Goal: Task Accomplishment & Management: Use online tool/utility

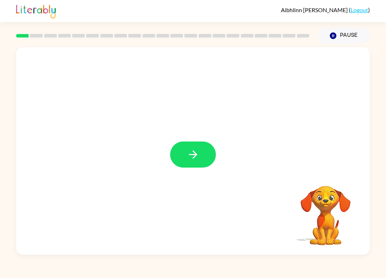
click at [194, 152] on icon "button" at bounding box center [193, 154] width 8 height 8
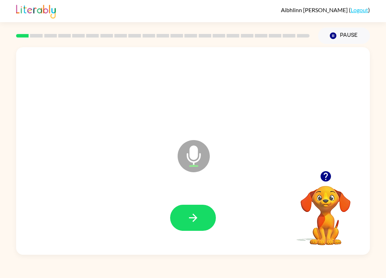
click at [190, 218] on icon "button" at bounding box center [193, 217] width 13 height 13
click at [195, 223] on icon "button" at bounding box center [193, 217] width 13 height 13
click at [198, 213] on icon "button" at bounding box center [193, 217] width 13 height 13
click at [197, 221] on icon "button" at bounding box center [193, 217] width 13 height 13
click at [205, 208] on button "button" at bounding box center [193, 218] width 46 height 26
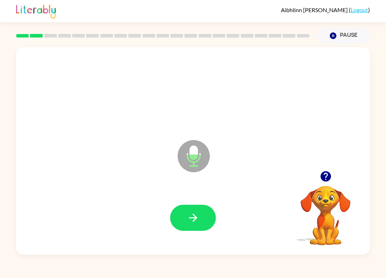
click at [195, 211] on button "button" at bounding box center [193, 218] width 46 height 26
click at [199, 210] on button "button" at bounding box center [193, 218] width 46 height 26
click at [191, 220] on icon "button" at bounding box center [193, 217] width 13 height 13
click at [355, 275] on div "Aibhlinn [PERSON_NAME] ( Logout ) Pause Pause Microphone The Microphone is here…" at bounding box center [193, 139] width 386 height 278
click at [203, 217] on button "button" at bounding box center [193, 218] width 46 height 26
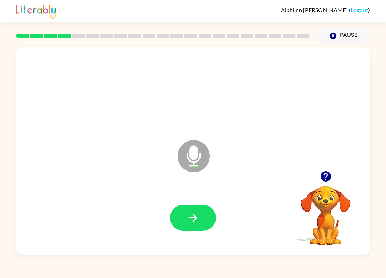
click at [201, 212] on button "button" at bounding box center [193, 218] width 46 height 26
click at [196, 211] on button "button" at bounding box center [193, 218] width 46 height 26
click at [198, 219] on icon "button" at bounding box center [193, 217] width 13 height 13
click at [328, 175] on icon "button" at bounding box center [325, 176] width 10 height 10
click at [195, 210] on button "button" at bounding box center [193, 218] width 46 height 26
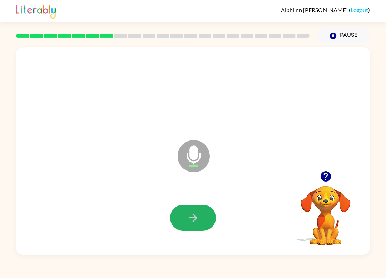
click at [194, 218] on icon "button" at bounding box center [193, 218] width 8 height 8
click at [195, 219] on icon "button" at bounding box center [193, 218] width 8 height 8
click at [198, 206] on button "button" at bounding box center [193, 218] width 46 height 26
click at [189, 214] on icon "button" at bounding box center [193, 217] width 13 height 13
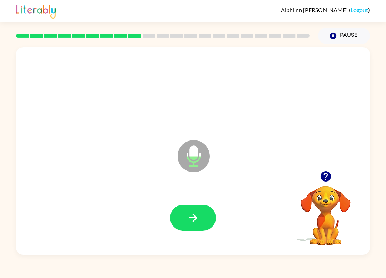
click at [191, 211] on button "button" at bounding box center [193, 218] width 46 height 26
click at [186, 214] on button "button" at bounding box center [193, 218] width 46 height 26
click at [204, 203] on div at bounding box center [192, 218] width 339 height 60
click at [199, 214] on icon "button" at bounding box center [193, 217] width 13 height 13
click at [327, 182] on icon "button" at bounding box center [325, 176] width 13 height 13
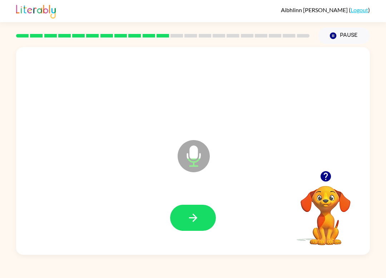
click at [198, 208] on button "button" at bounding box center [193, 218] width 46 height 26
click at [198, 221] on icon "button" at bounding box center [193, 217] width 13 height 13
click at [199, 217] on icon "button" at bounding box center [193, 217] width 13 height 13
click at [197, 219] on icon "button" at bounding box center [193, 217] width 13 height 13
click at [199, 223] on button "button" at bounding box center [193, 218] width 46 height 26
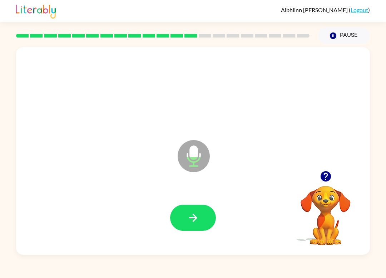
click at [197, 219] on icon "button" at bounding box center [193, 217] width 13 height 13
click at [201, 213] on button "button" at bounding box center [193, 218] width 46 height 26
click at [188, 221] on icon "button" at bounding box center [193, 217] width 13 height 13
click at [197, 212] on icon "button" at bounding box center [193, 217] width 13 height 13
click at [193, 213] on icon "button" at bounding box center [193, 217] width 13 height 13
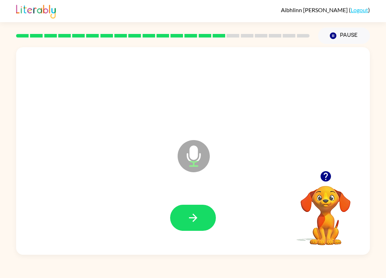
click at [198, 214] on icon "button" at bounding box center [193, 217] width 13 height 13
click at [193, 229] on button "button" at bounding box center [193, 218] width 46 height 26
click at [206, 229] on button "button" at bounding box center [193, 218] width 46 height 26
click at [192, 214] on div at bounding box center [193, 218] width 46 height 26
click at [193, 210] on button "button" at bounding box center [193, 218] width 46 height 26
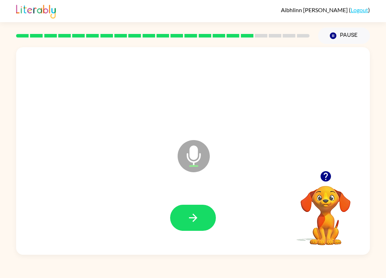
click at [193, 215] on icon "button" at bounding box center [193, 218] width 8 height 8
click at [194, 196] on div at bounding box center [192, 218] width 339 height 60
click at [197, 211] on button "button" at bounding box center [193, 218] width 46 height 26
click at [193, 215] on icon "button" at bounding box center [193, 218] width 8 height 8
click at [194, 222] on icon "button" at bounding box center [193, 217] width 13 height 13
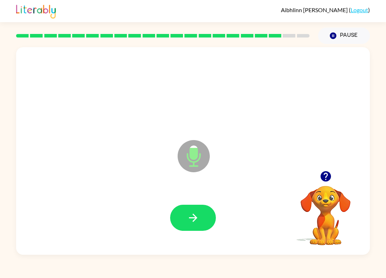
click at [202, 216] on button "button" at bounding box center [193, 218] width 46 height 26
click at [383, 272] on div "Aibhlinn [PERSON_NAME] ( Logout ) Pause Pause Microphone The Microphone is here…" at bounding box center [193, 139] width 386 height 278
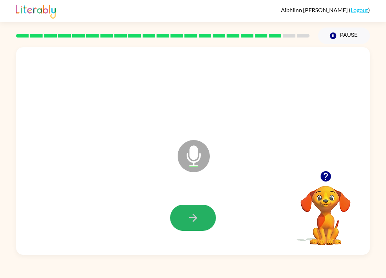
click at [197, 219] on icon "button" at bounding box center [193, 217] width 13 height 13
click at [195, 221] on icon "button" at bounding box center [193, 217] width 13 height 13
click at [186, 231] on button "button" at bounding box center [193, 218] width 46 height 26
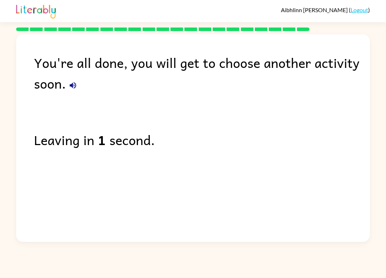
click at [141, 57] on div "You're all done, you will get to choose another activity soon." at bounding box center [202, 72] width 336 height 41
click at [80, 78] on div "You're all done, you will get to choose another activity soon." at bounding box center [202, 72] width 336 height 41
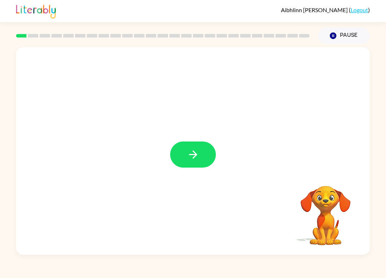
click at [198, 156] on icon "button" at bounding box center [193, 154] width 13 height 13
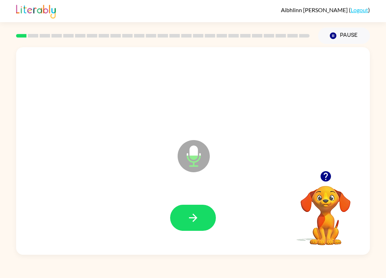
click at [197, 210] on button "button" at bounding box center [193, 218] width 46 height 26
click at [195, 222] on icon "button" at bounding box center [193, 217] width 13 height 13
click at [202, 216] on button "button" at bounding box center [193, 218] width 46 height 26
click at [200, 216] on button "button" at bounding box center [193, 218] width 46 height 26
click at [204, 213] on button "button" at bounding box center [193, 218] width 46 height 26
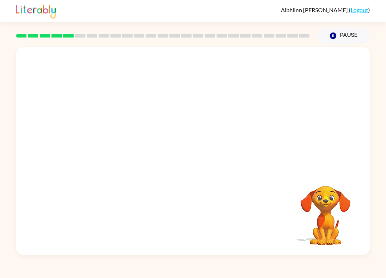
click at [345, 204] on video "Your browser must support playing .mp4 files to use Literably. Please try using…" at bounding box center [325, 210] width 71 height 71
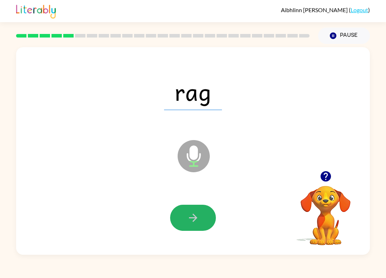
click at [205, 212] on button "button" at bounding box center [193, 218] width 46 height 26
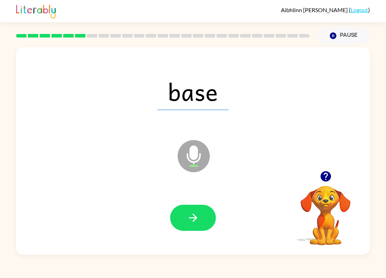
click at [206, 207] on button "button" at bounding box center [193, 218] width 46 height 26
click at [196, 228] on button "button" at bounding box center [193, 218] width 46 height 26
click at [206, 212] on button "button" at bounding box center [193, 218] width 46 height 26
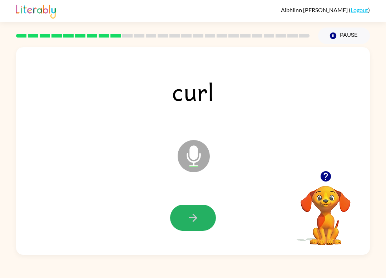
click at [198, 214] on icon "button" at bounding box center [193, 217] width 13 height 13
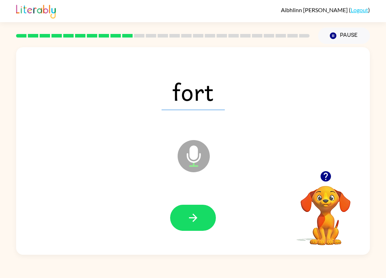
click at [208, 210] on button "button" at bounding box center [193, 218] width 46 height 26
click at [203, 221] on button "button" at bounding box center [193, 218] width 46 height 26
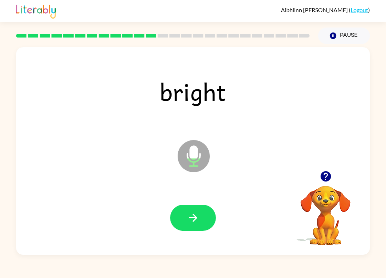
click at [199, 220] on button "button" at bounding box center [193, 218] width 46 height 26
click at [208, 218] on button "button" at bounding box center [193, 218] width 46 height 26
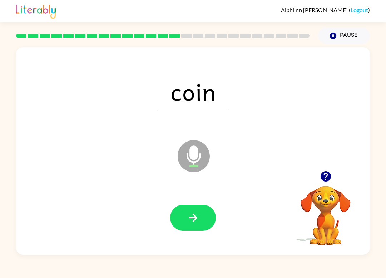
click at [206, 217] on button "button" at bounding box center [193, 218] width 46 height 26
click at [201, 225] on button "button" at bounding box center [193, 218] width 46 height 26
click at [196, 206] on button "button" at bounding box center [193, 218] width 46 height 26
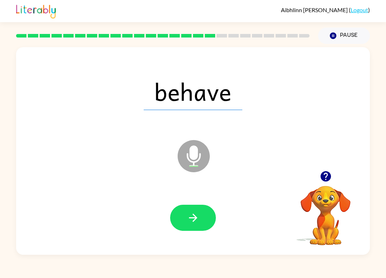
click at [195, 207] on button "button" at bounding box center [193, 218] width 46 height 26
click at [203, 216] on button "button" at bounding box center [193, 218] width 46 height 26
click at [206, 208] on button "button" at bounding box center [193, 218] width 46 height 26
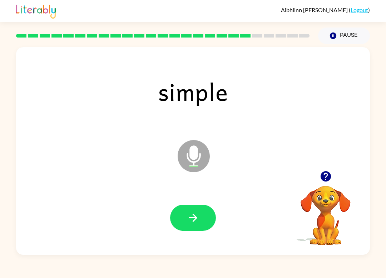
click at [202, 215] on button "button" at bounding box center [193, 218] width 46 height 26
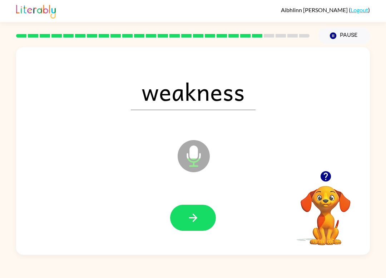
click at [202, 221] on button "button" at bounding box center [193, 218] width 46 height 26
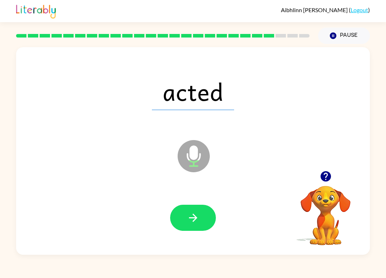
click at [205, 223] on button "button" at bounding box center [193, 218] width 46 height 26
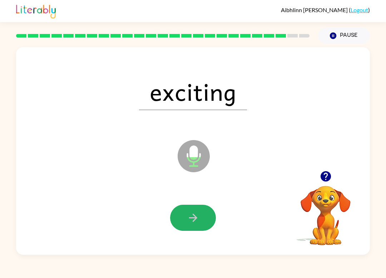
click at [204, 214] on button "button" at bounding box center [193, 218] width 46 height 26
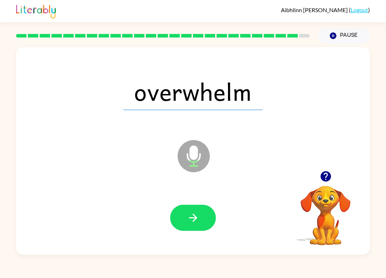
click at [188, 219] on icon "button" at bounding box center [193, 217] width 13 height 13
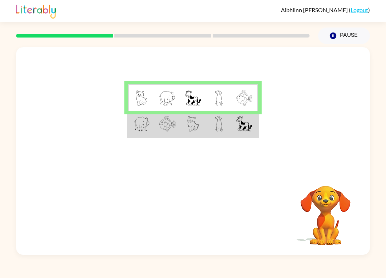
click at [18, 99] on div at bounding box center [193, 109] width 354 height 124
click at [212, 123] on td at bounding box center [219, 124] width 26 height 27
click at [140, 127] on img at bounding box center [142, 123] width 16 height 15
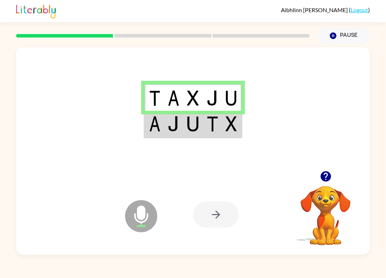
click at [203, 125] on td at bounding box center [212, 124] width 19 height 27
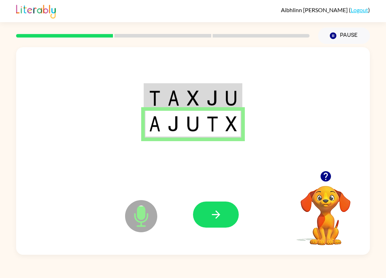
click at [224, 213] on button "button" at bounding box center [216, 214] width 46 height 26
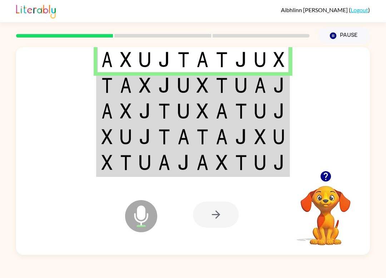
click at [149, 78] on img at bounding box center [145, 85] width 12 height 15
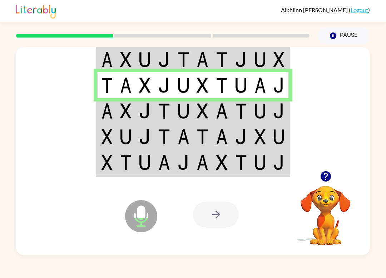
click at [156, 114] on td at bounding box center [164, 111] width 19 height 26
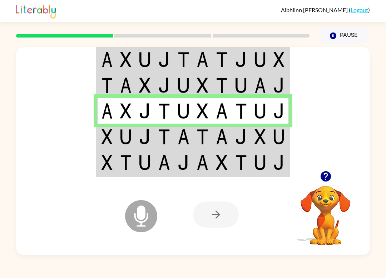
click at [164, 132] on img at bounding box center [164, 136] width 12 height 15
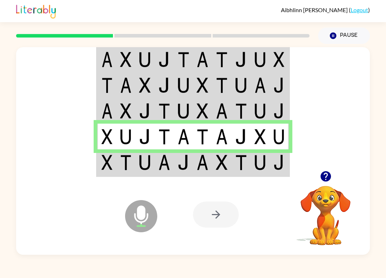
click at [201, 156] on img at bounding box center [202, 162] width 12 height 15
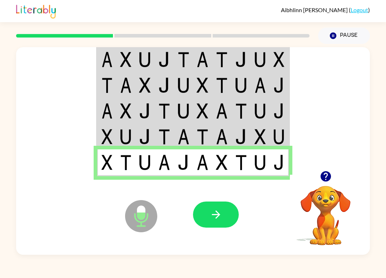
click at [229, 215] on button "button" at bounding box center [216, 214] width 46 height 26
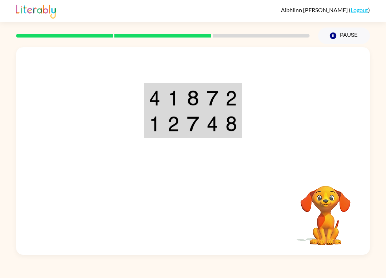
click at [186, 97] on td at bounding box center [192, 97] width 19 height 27
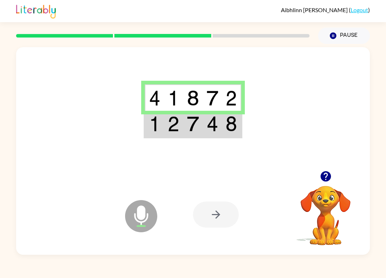
click at [202, 124] on td at bounding box center [192, 124] width 19 height 27
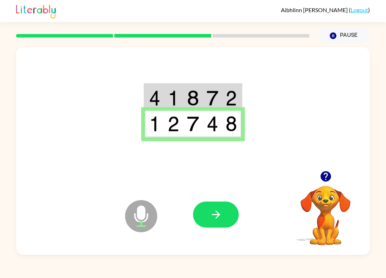
click at [222, 205] on button "button" at bounding box center [216, 214] width 46 height 26
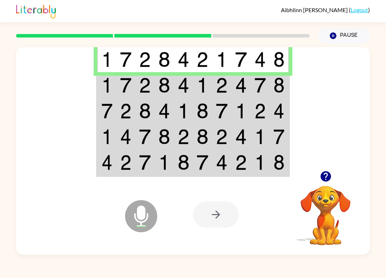
click at [172, 91] on td at bounding box center [164, 85] width 19 height 26
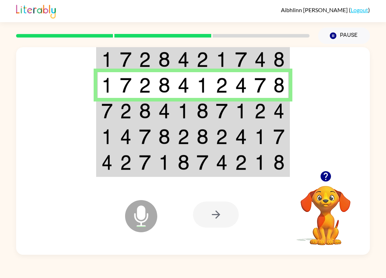
click at [113, 103] on td at bounding box center [106, 111] width 19 height 26
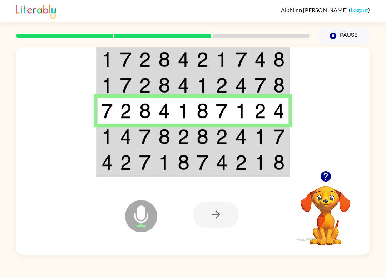
click at [125, 133] on img at bounding box center [126, 136] width 12 height 15
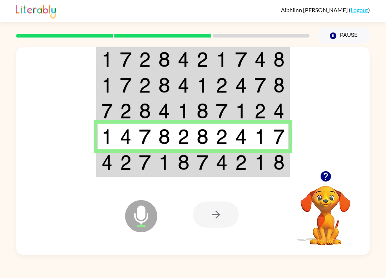
click at [141, 160] on img at bounding box center [145, 162] width 12 height 15
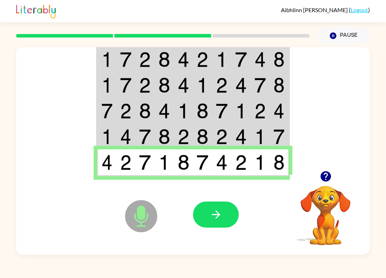
click at [222, 208] on button "button" at bounding box center [216, 214] width 46 height 26
